Goal: Task Accomplishment & Management: Complete application form

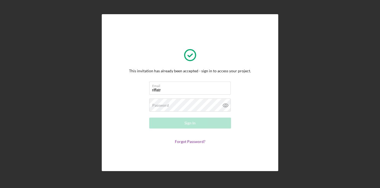
type input "[EMAIL_ADDRESS][DOMAIN_NAME]"
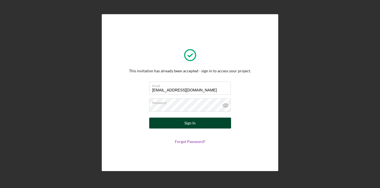
click at [182, 126] on button "Sign In" at bounding box center [190, 122] width 82 height 11
